Goal: Task Accomplishment & Management: Manage account settings

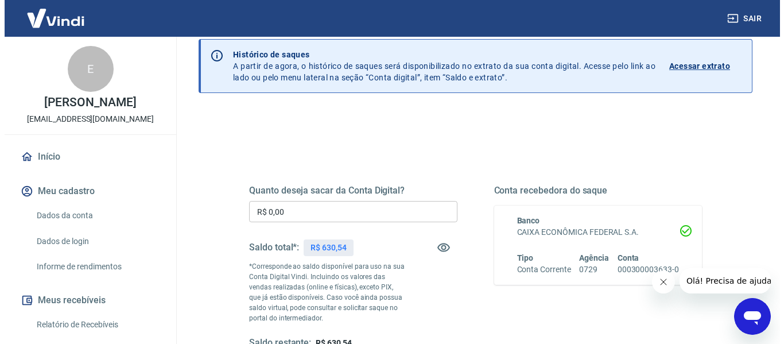
scroll to position [115, 0]
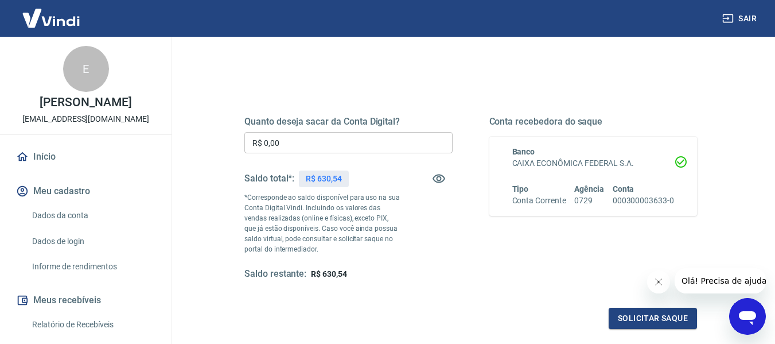
click at [311, 146] on input "R$ 0,00" at bounding box center [348, 142] width 208 height 21
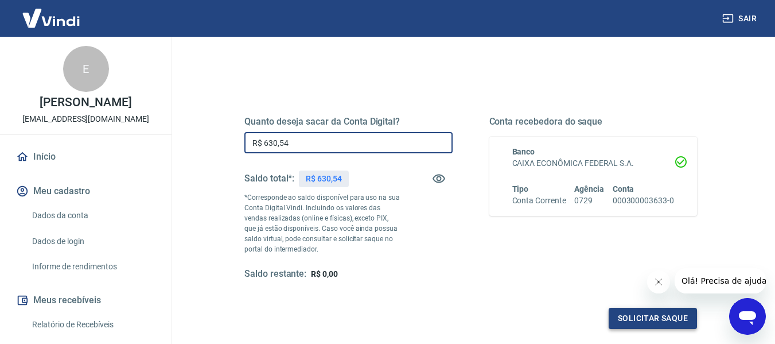
type input "R$ 630,54"
click at [617, 309] on button "Solicitar saque" at bounding box center [653, 318] width 88 height 21
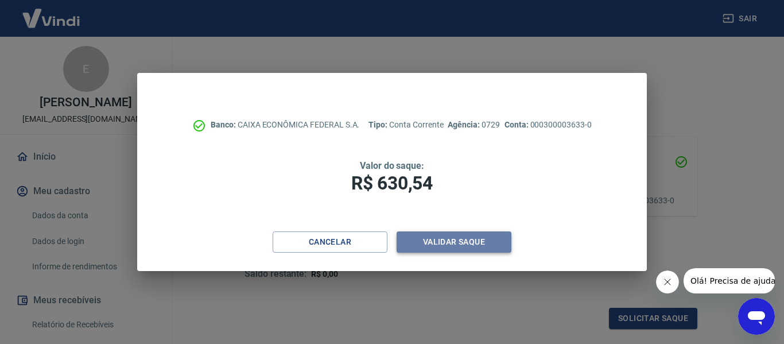
click at [467, 235] on button "Validar saque" at bounding box center [453, 241] width 115 height 21
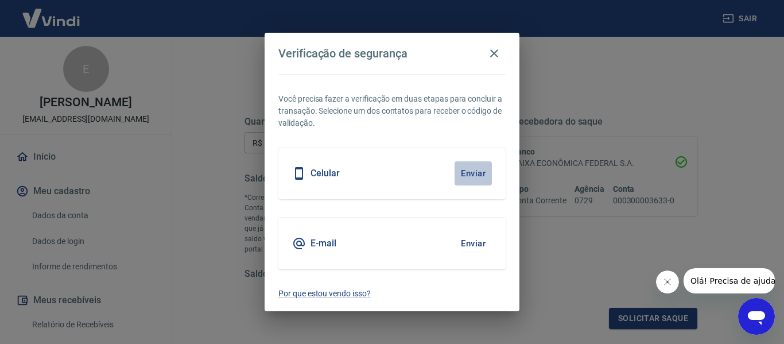
click at [471, 173] on button "Enviar" at bounding box center [472, 173] width 37 height 24
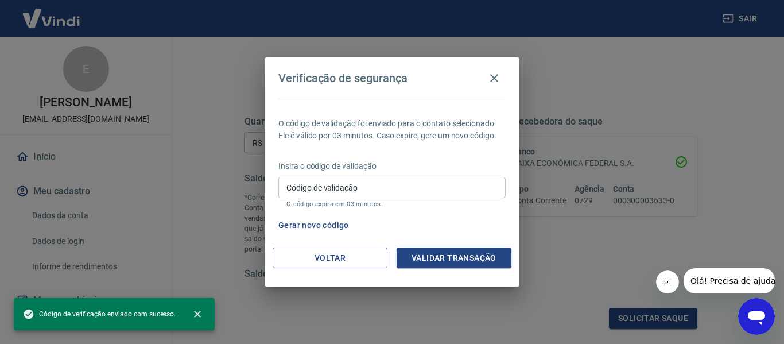
click at [338, 194] on input "Código de validação" at bounding box center [391, 187] width 227 height 21
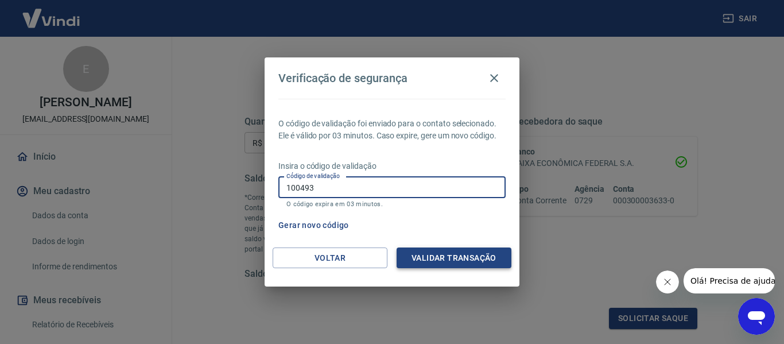
type input "100493"
click at [475, 261] on button "Validar transação" at bounding box center [453, 257] width 115 height 21
